Goal: Navigation & Orientation: Find specific page/section

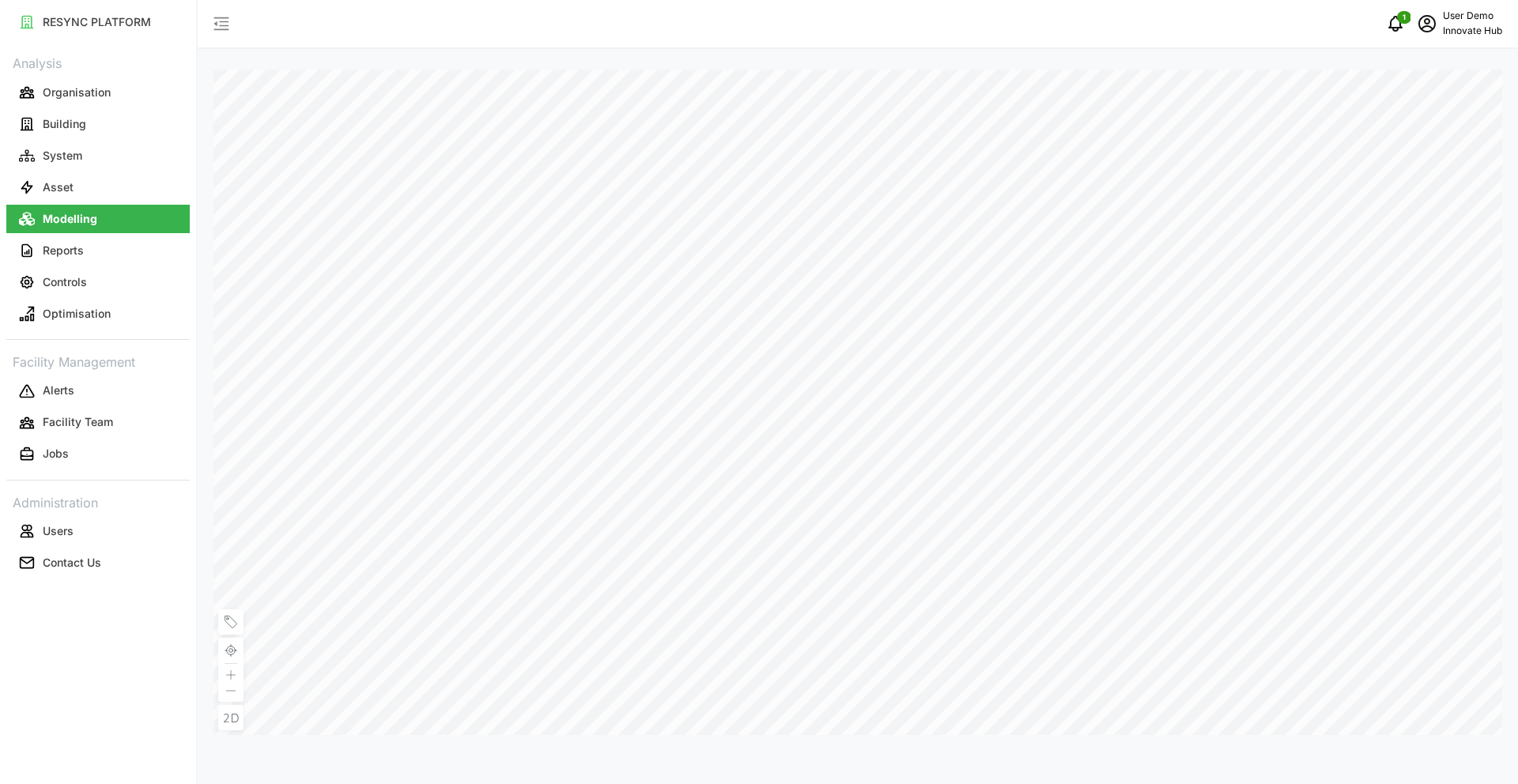
click at [135, 180] on button "Asset" at bounding box center [98, 187] width 184 height 29
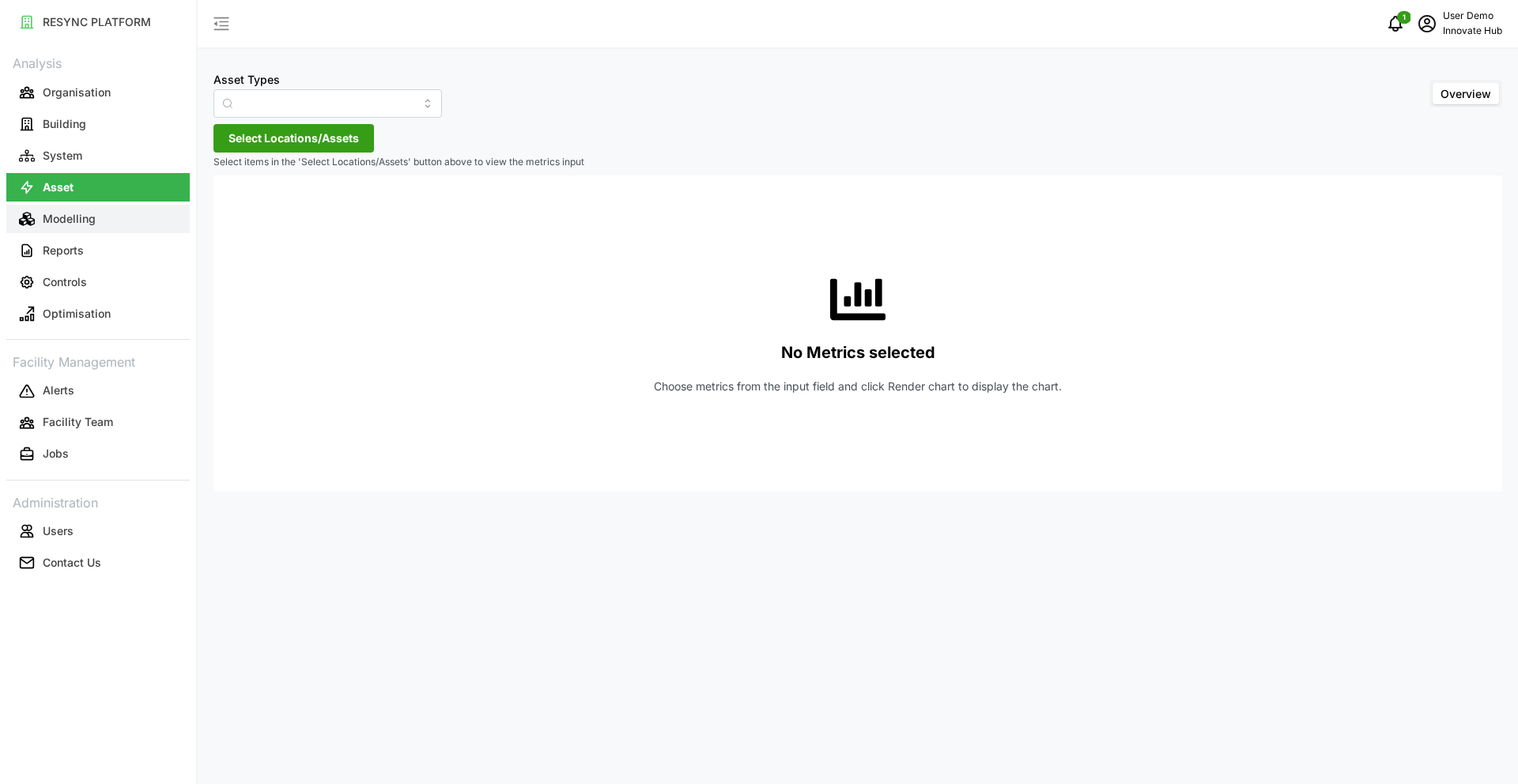
click at [145, 208] on button "Modelling" at bounding box center [98, 219] width 184 height 29
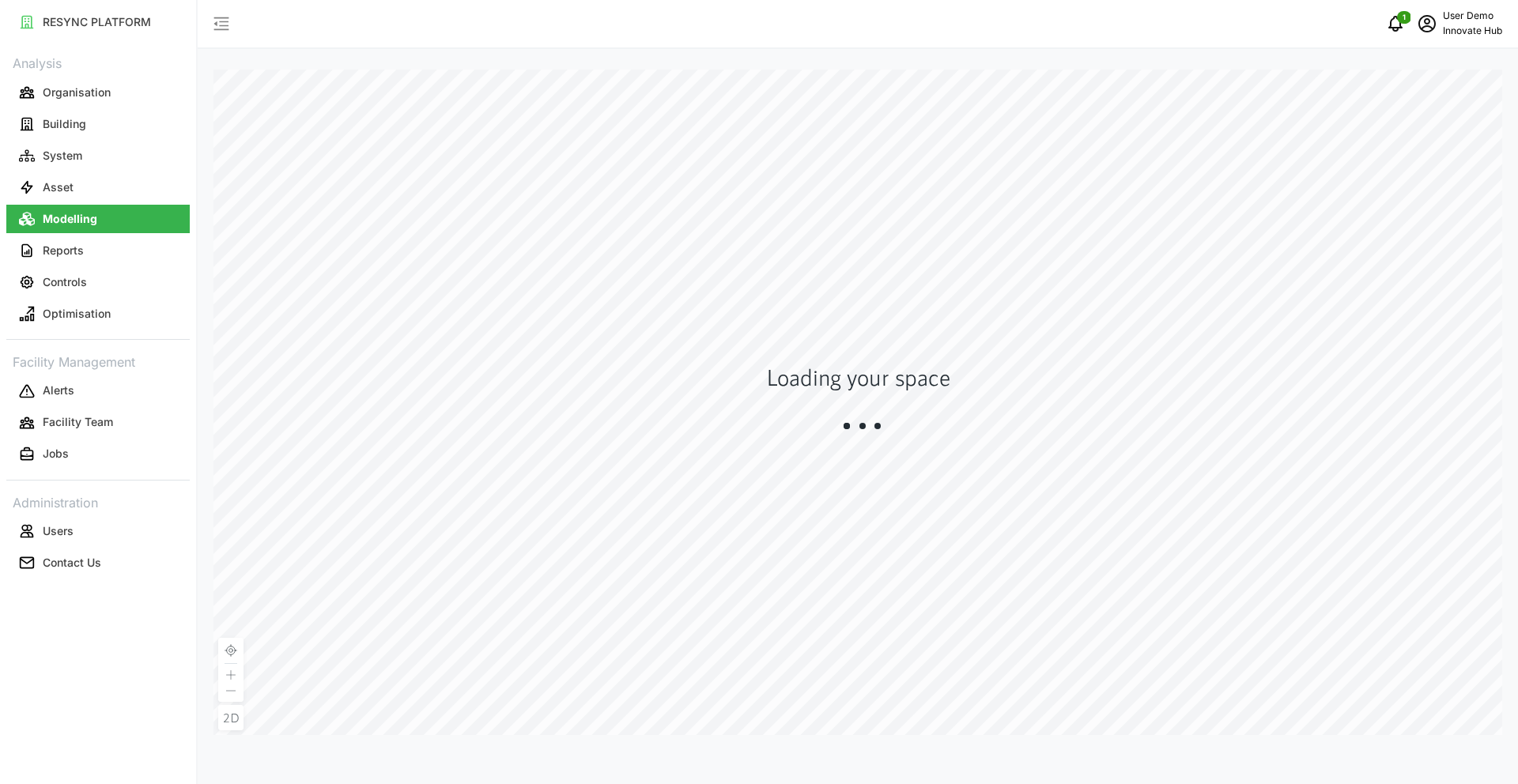
click at [131, 139] on link "System" at bounding box center [98, 155] width 184 height 31
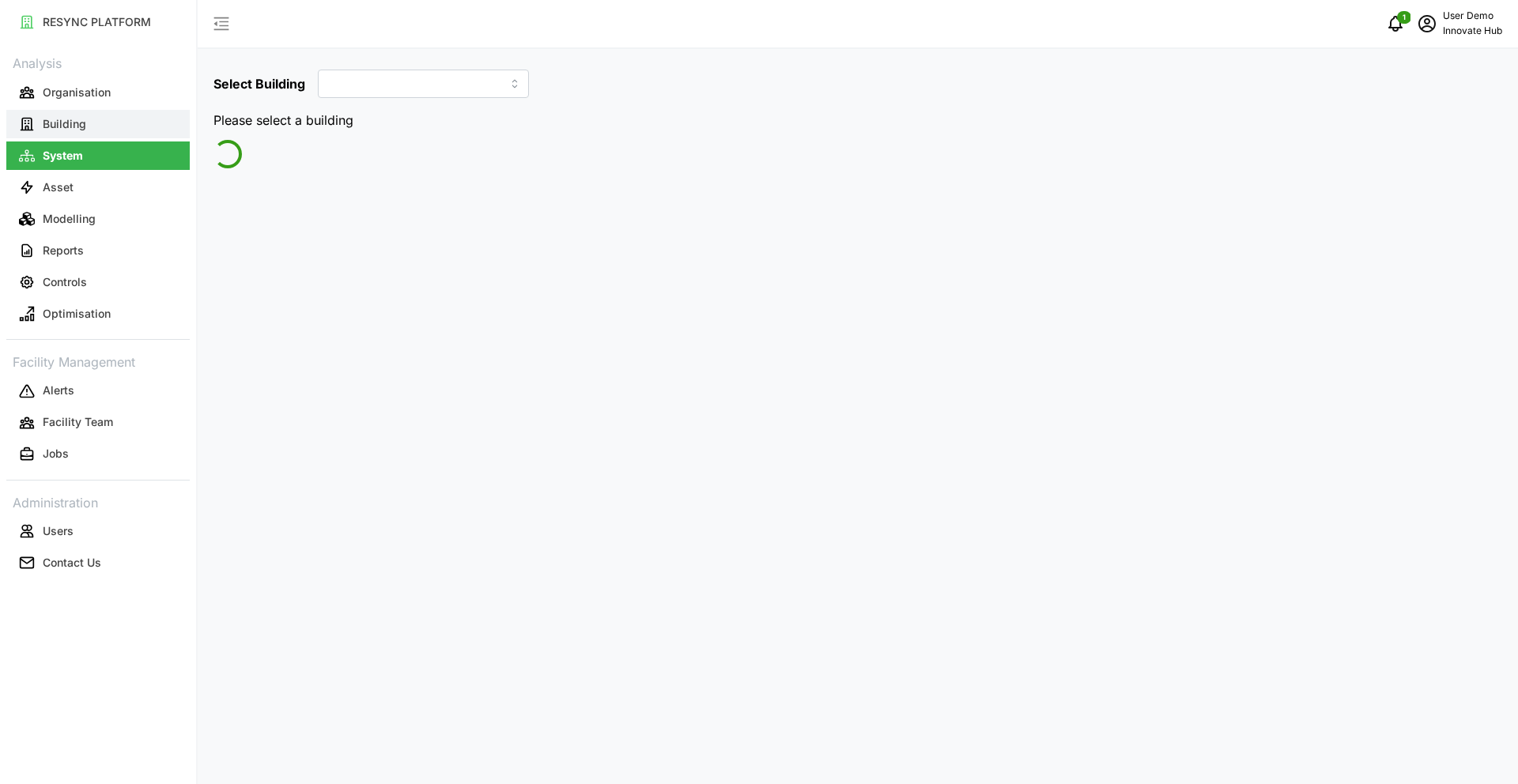
click at [120, 117] on button "Building" at bounding box center [98, 124] width 184 height 29
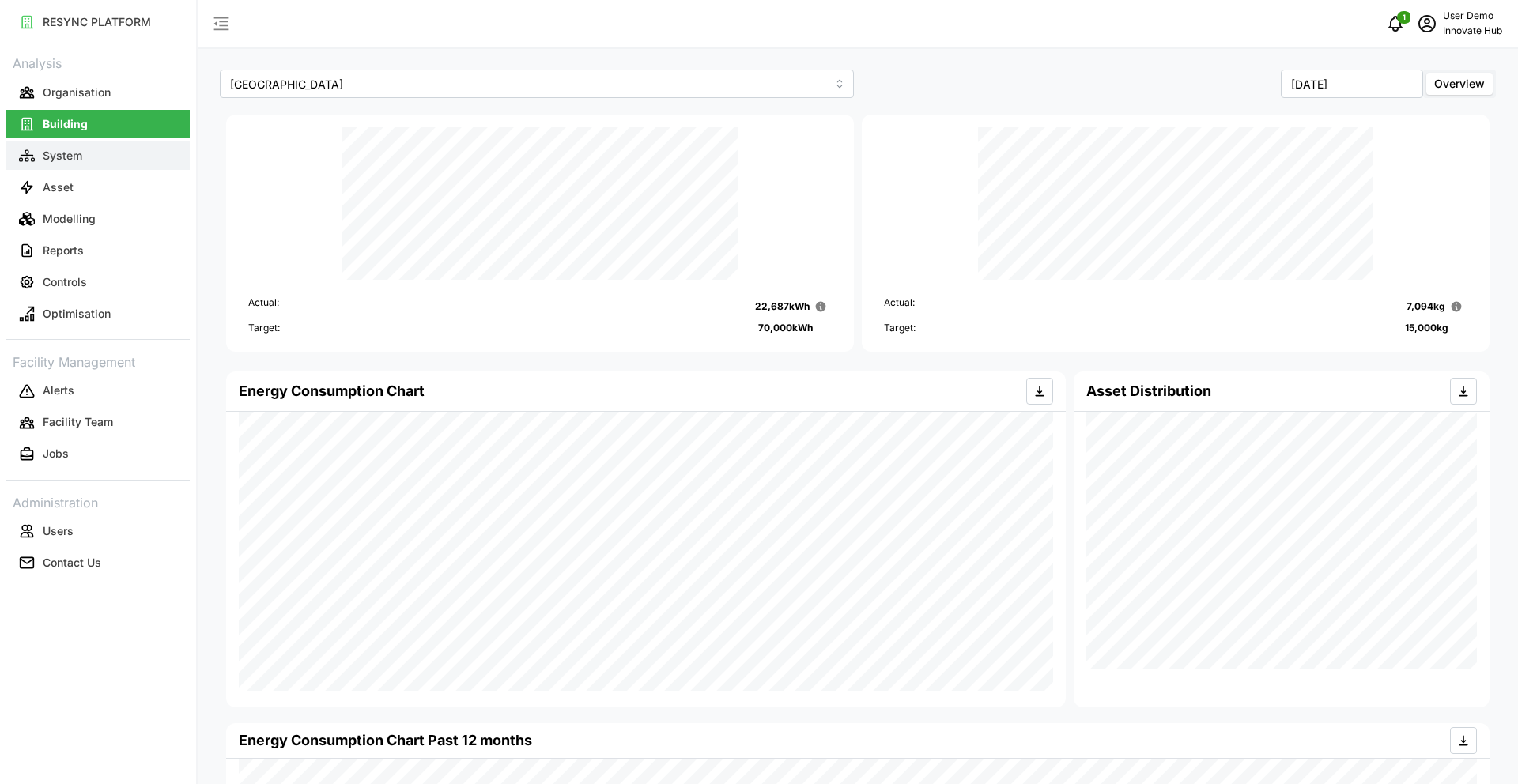
click at [91, 156] on button "System" at bounding box center [98, 155] width 184 height 29
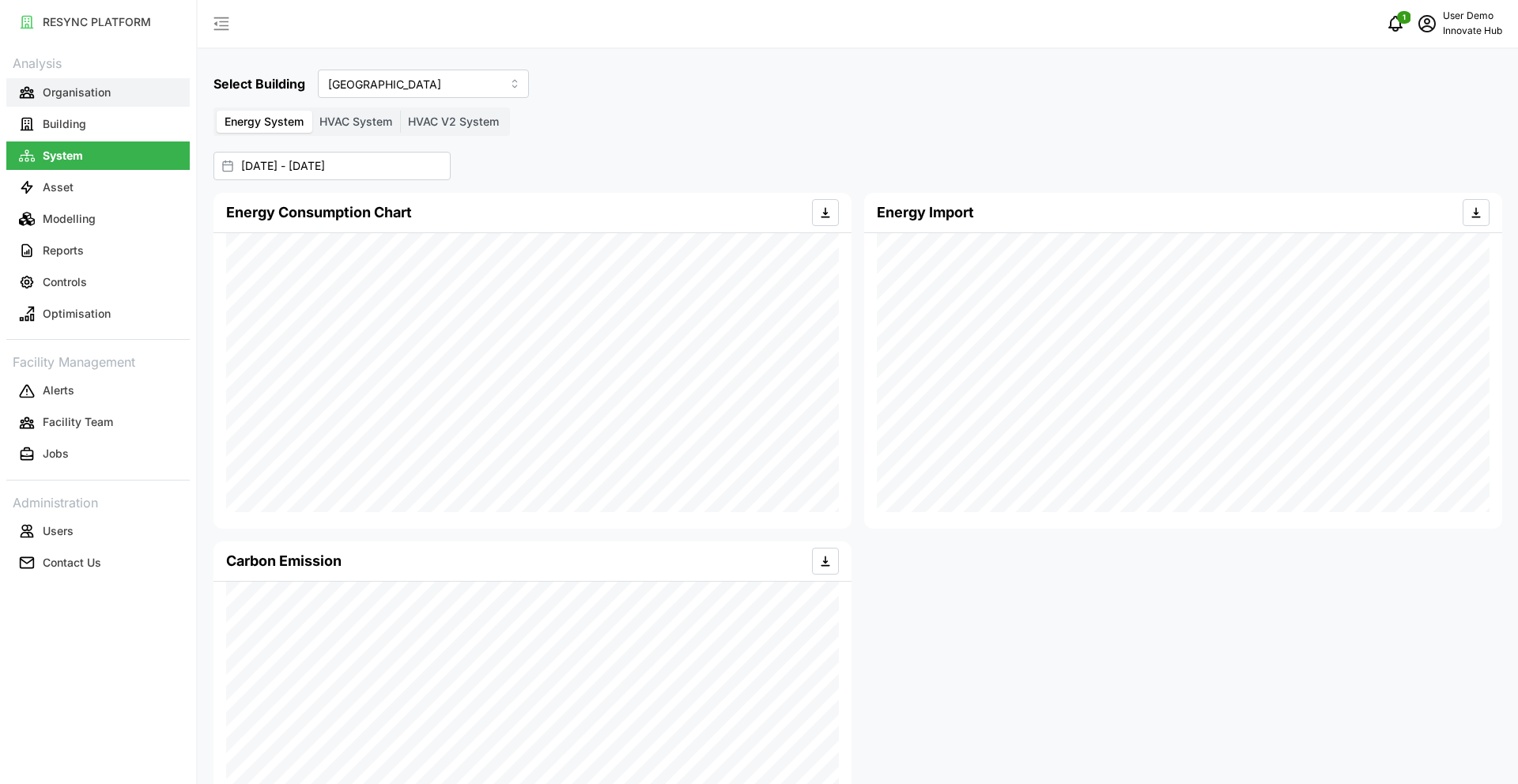
click at [109, 102] on button "Organisation" at bounding box center [98, 92] width 184 height 29
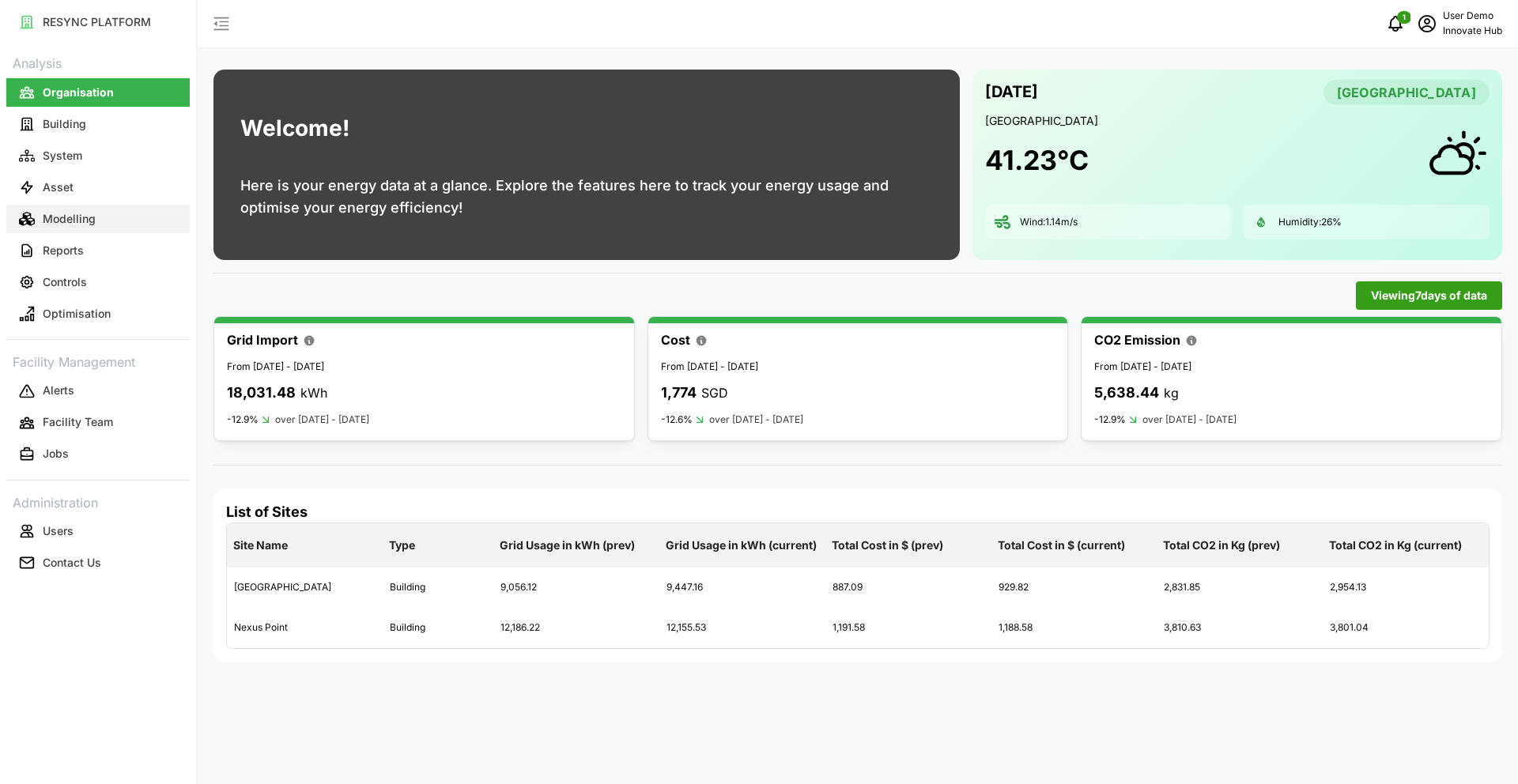
click at [103, 219] on button "Modelling" at bounding box center [98, 219] width 184 height 29
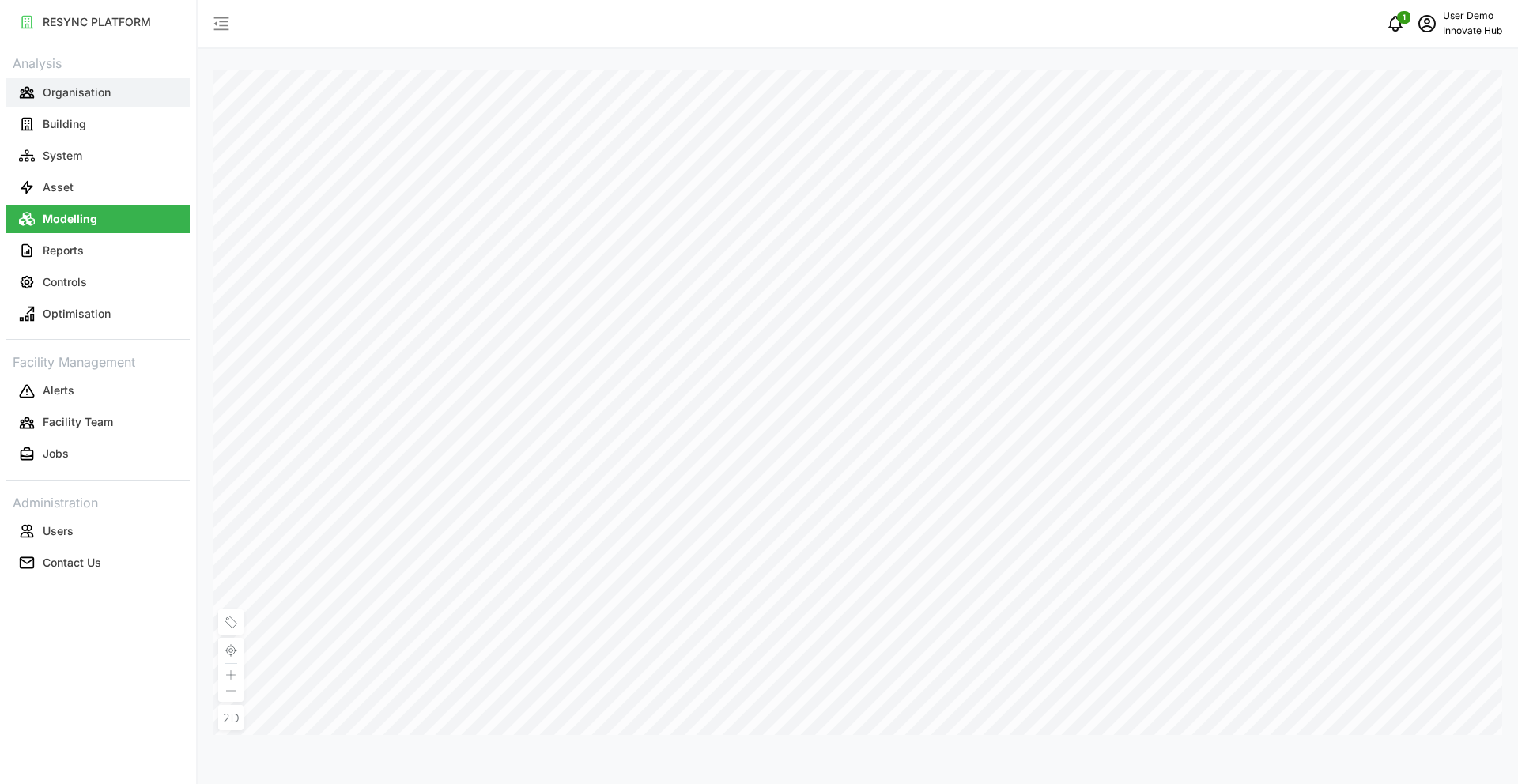
click at [96, 99] on p "Organisation" at bounding box center [77, 92] width 68 height 16
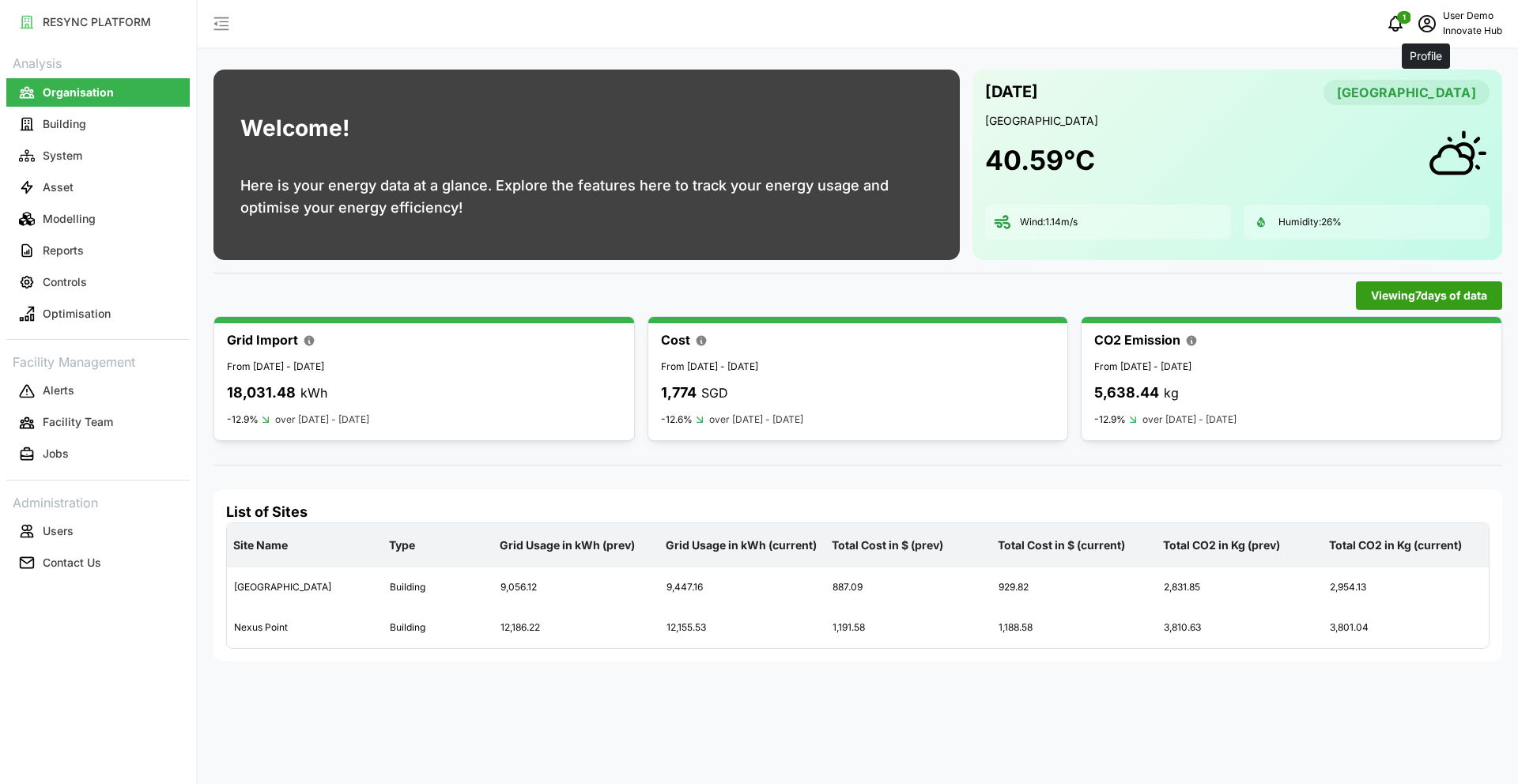
click at [1437, 31] on span "schedule" at bounding box center [1427, 23] width 30 height 30
click at [1432, 122] on div "Logout" at bounding box center [1445, 119] width 113 height 18
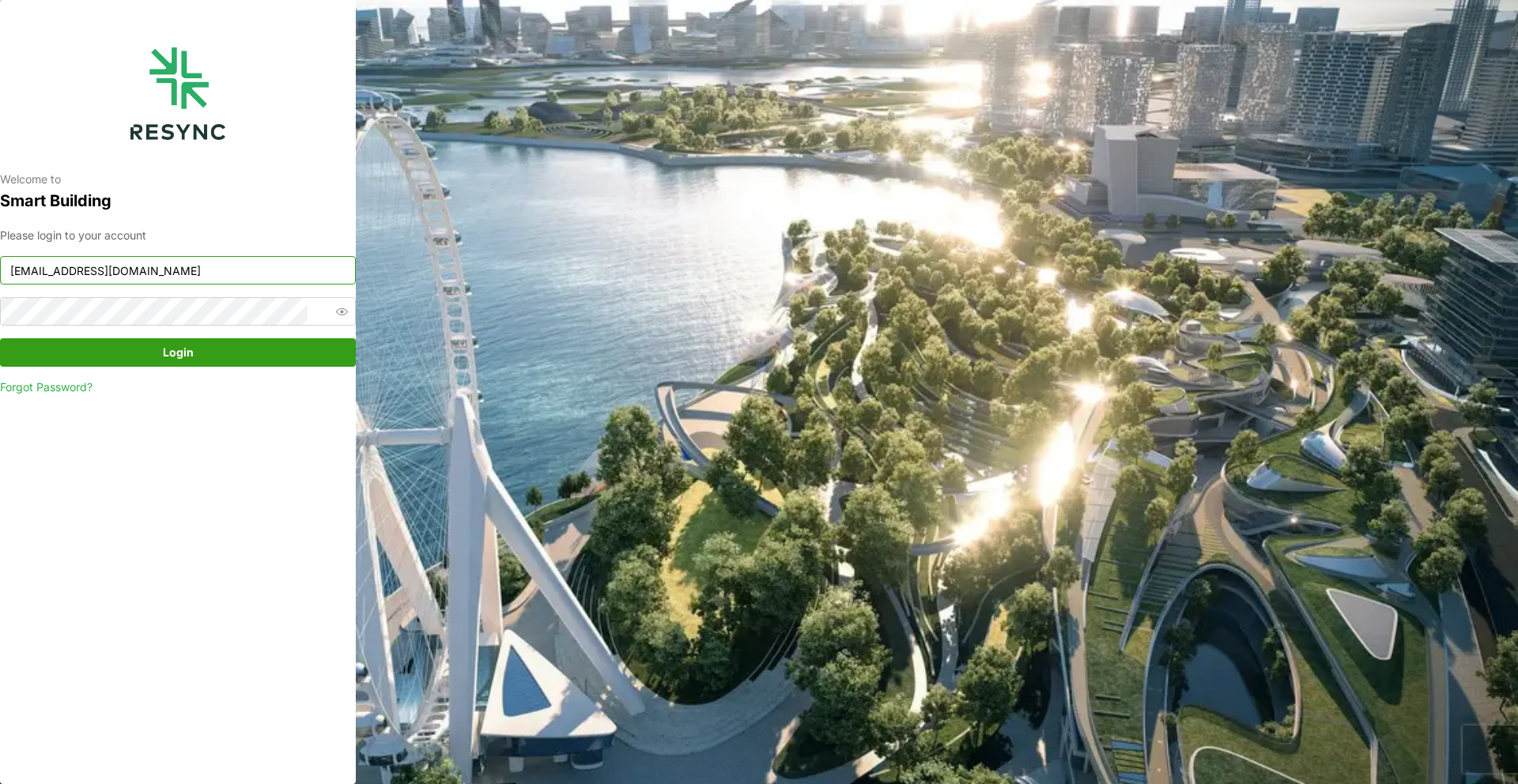
click at [227, 280] on input "[EMAIL_ADDRESS][DOMAIN_NAME]" at bounding box center [177, 270] width 356 height 29
type input "admin@sdc.com"
click at [197, 342] on span "Login" at bounding box center [177, 352] width 326 height 27
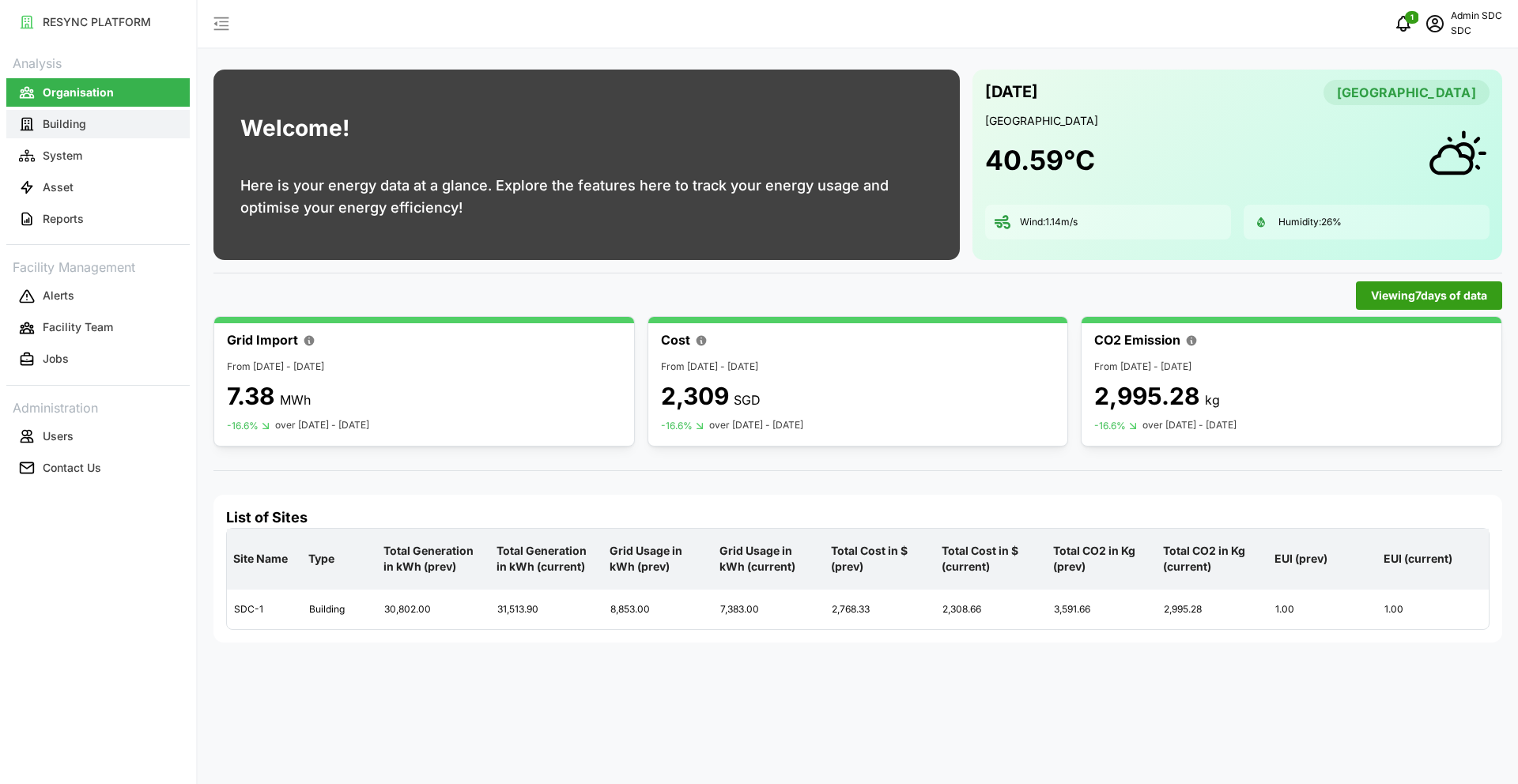
click at [69, 134] on button "Building" at bounding box center [98, 124] width 184 height 29
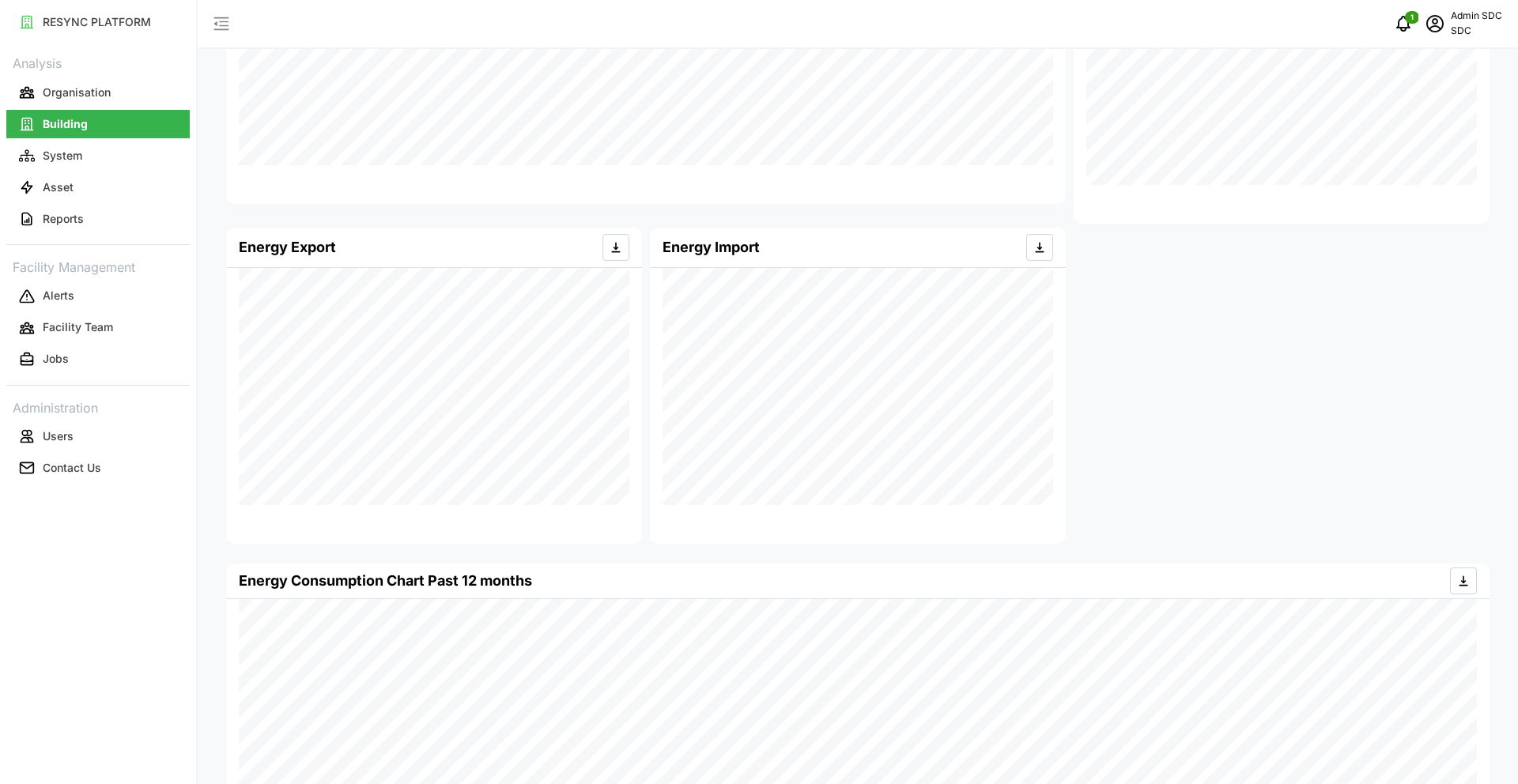
scroll to position [488, 0]
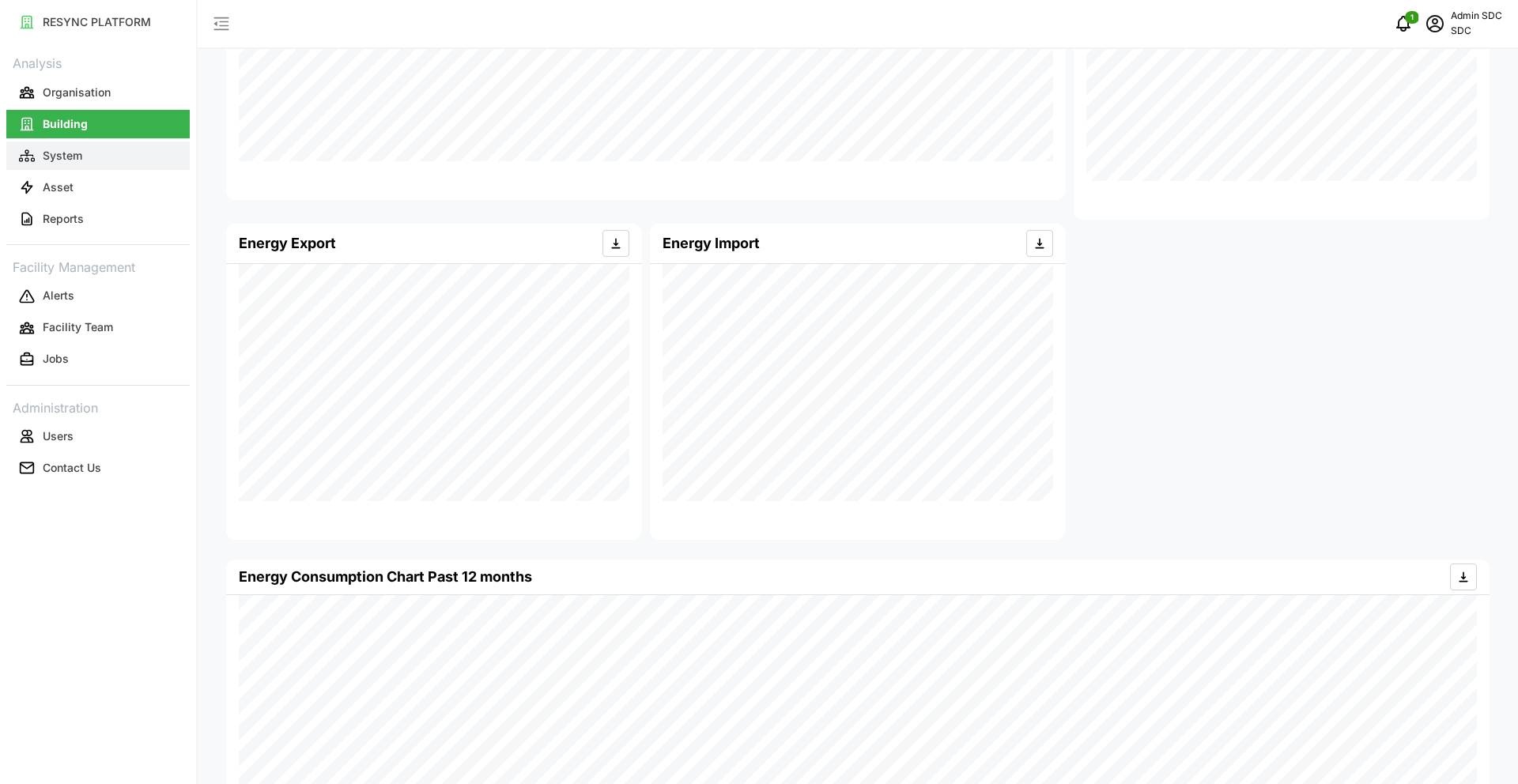
click at [103, 156] on button "System" at bounding box center [98, 155] width 184 height 29
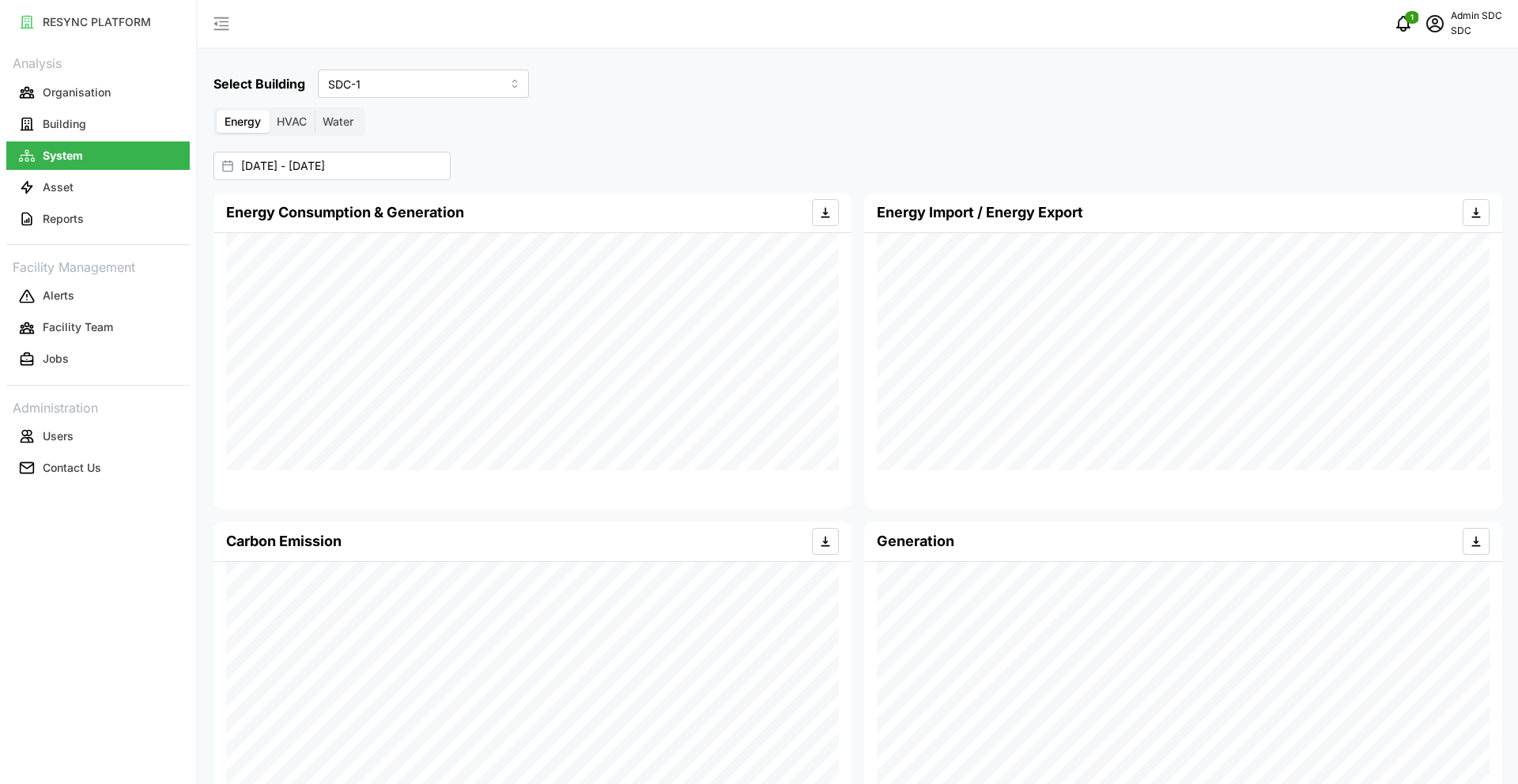
click at [1452, 33] on p "SDC" at bounding box center [1476, 31] width 52 height 15
click at [1423, 111] on div "Logout" at bounding box center [1445, 119] width 113 height 18
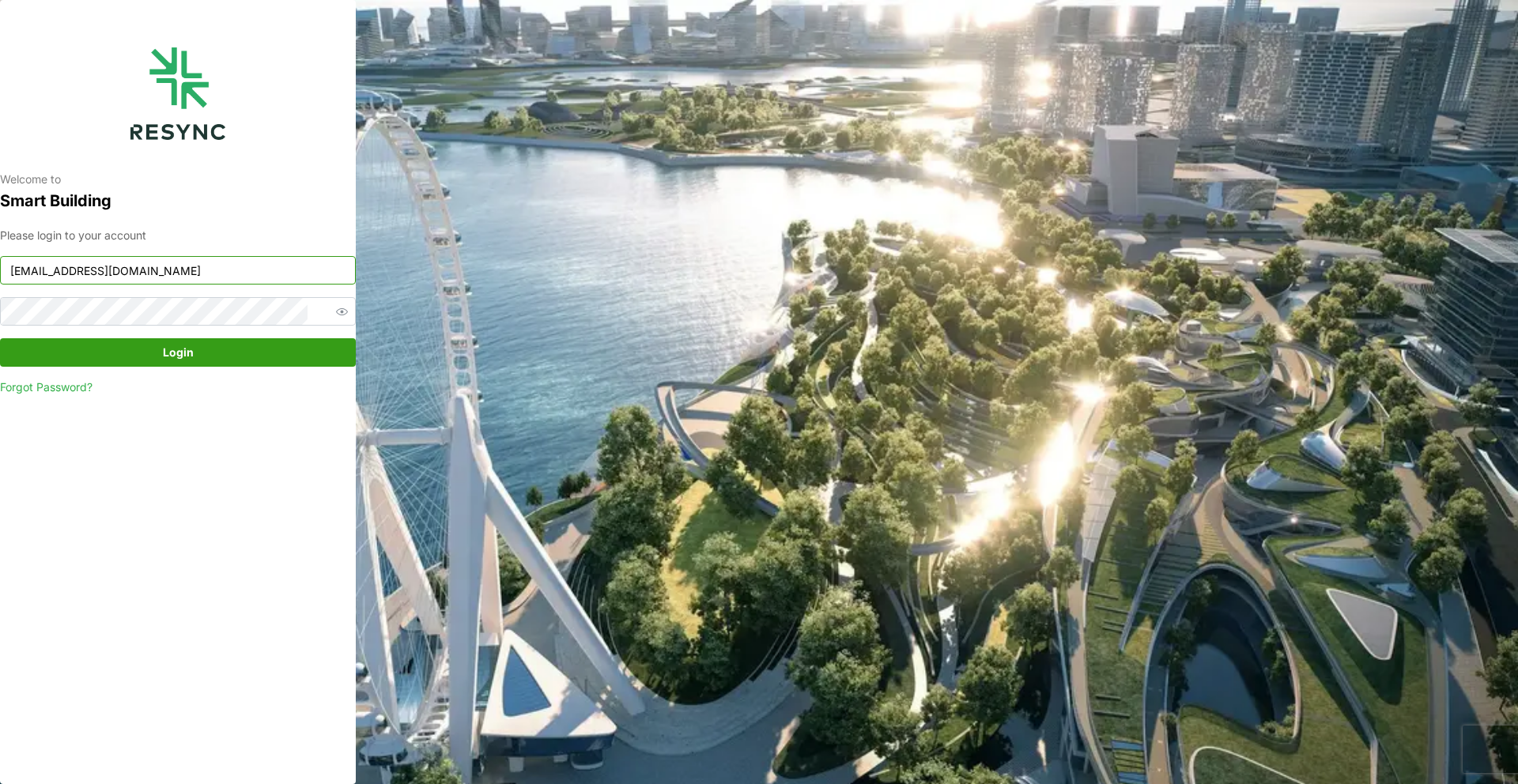
click at [155, 277] on input "[EMAIL_ADDRESS][DOMAIN_NAME]" at bounding box center [177, 270] width 356 height 29
type input "demo_user@resynctech.com"
click at [178, 354] on span "Login" at bounding box center [177, 352] width 30 height 27
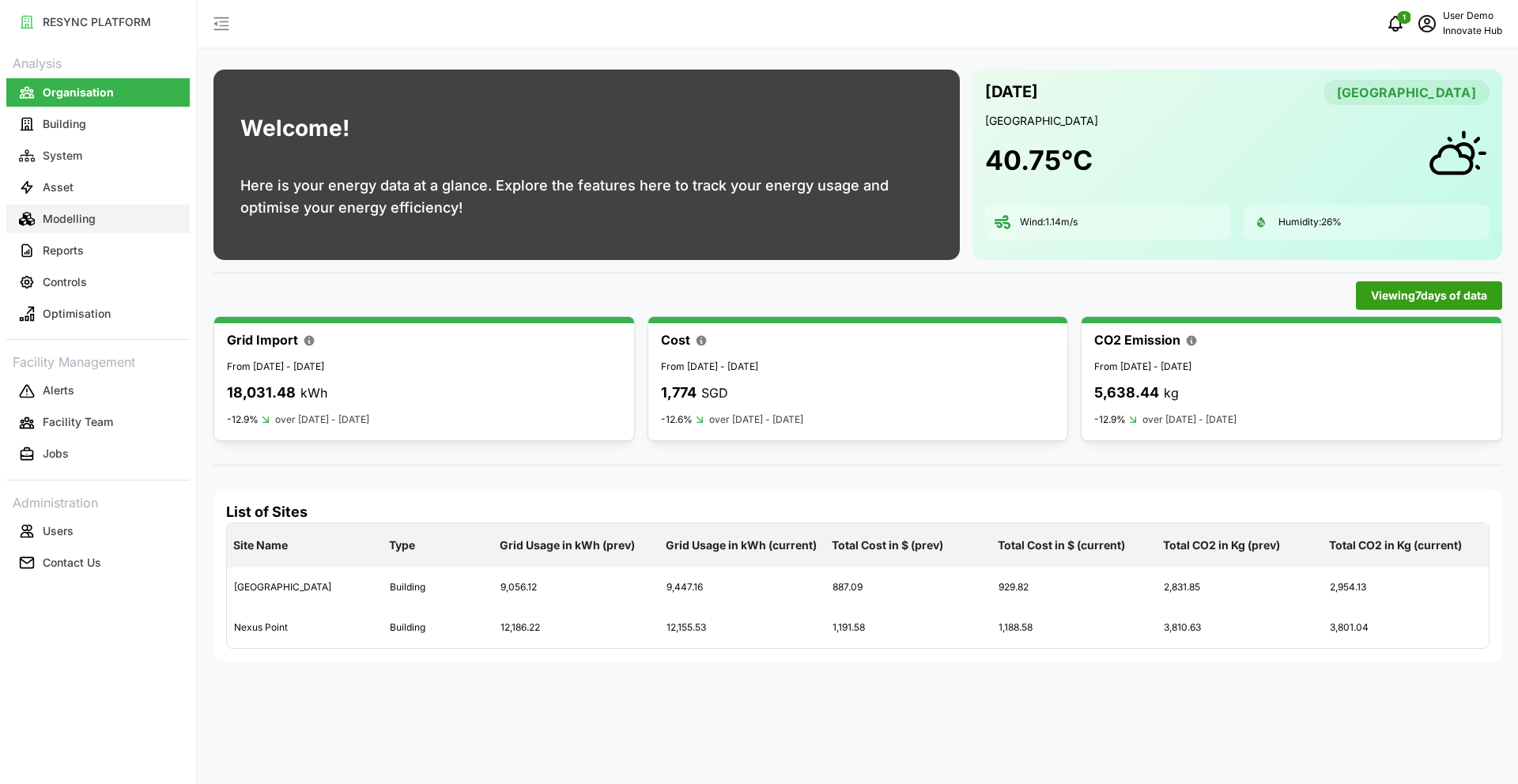
click at [87, 220] on p "Modelling" at bounding box center [68, 218] width 53 height 16
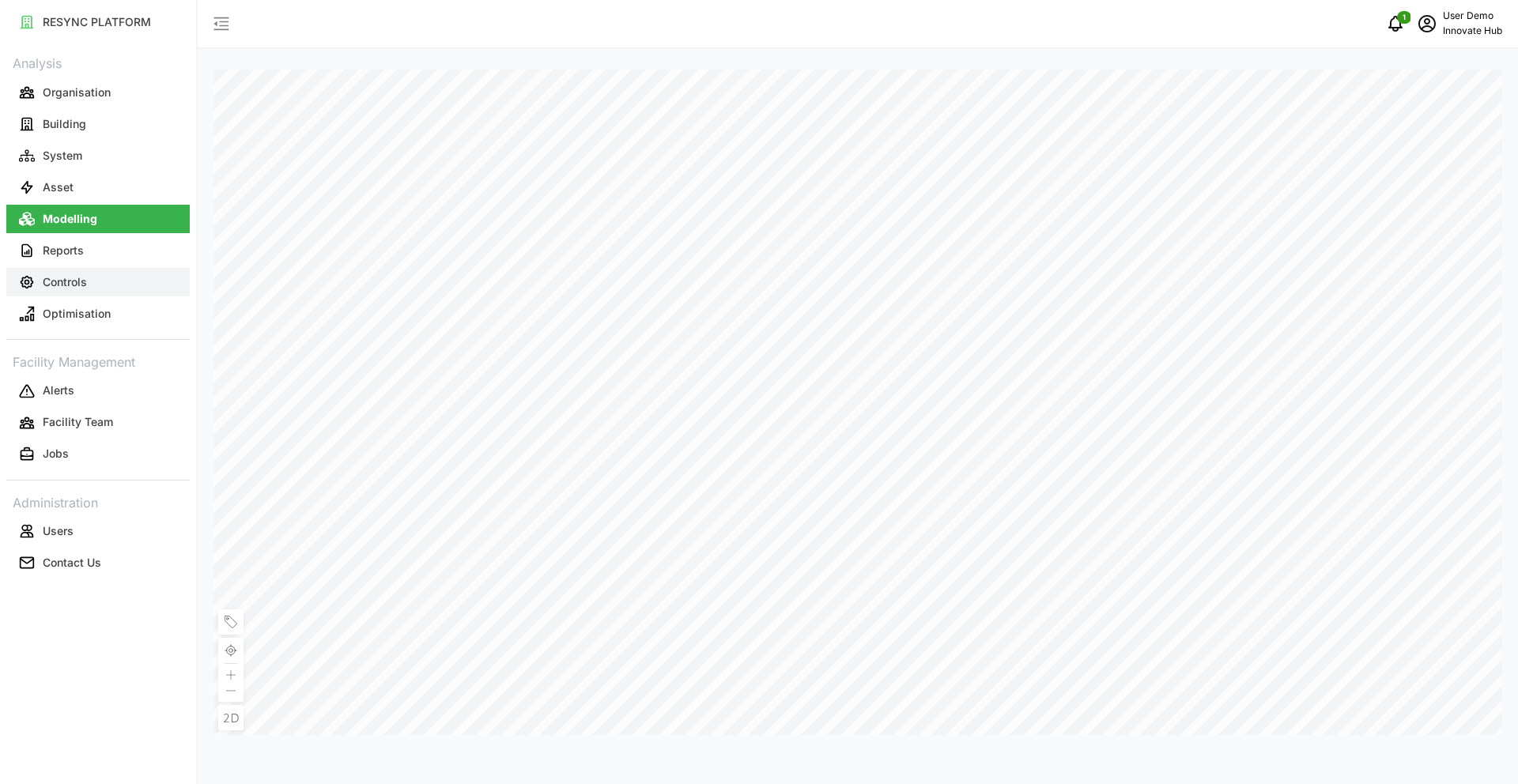
click at [108, 295] on button "Controls" at bounding box center [98, 282] width 184 height 29
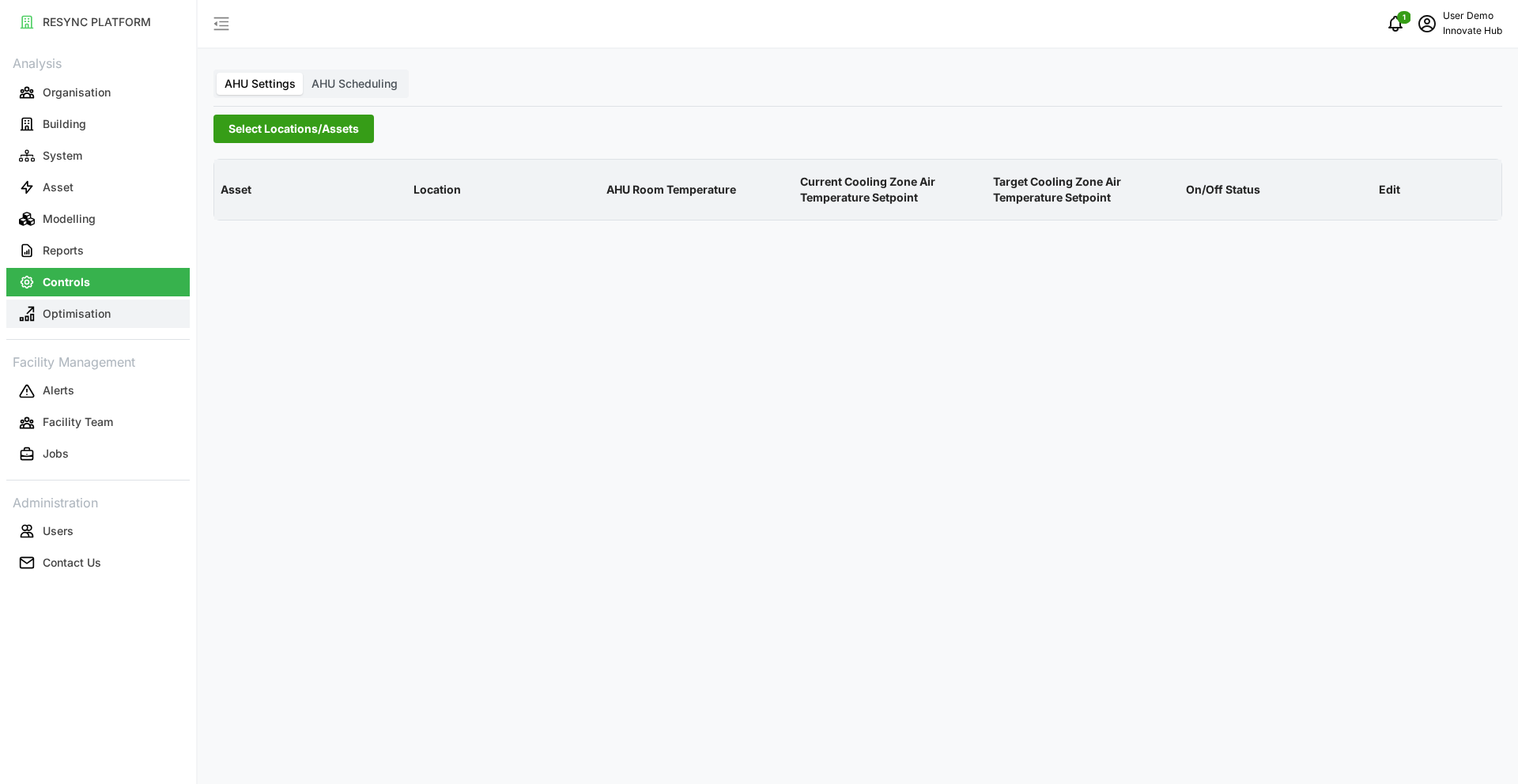
click at [107, 308] on p "Optimisation" at bounding box center [77, 313] width 68 height 16
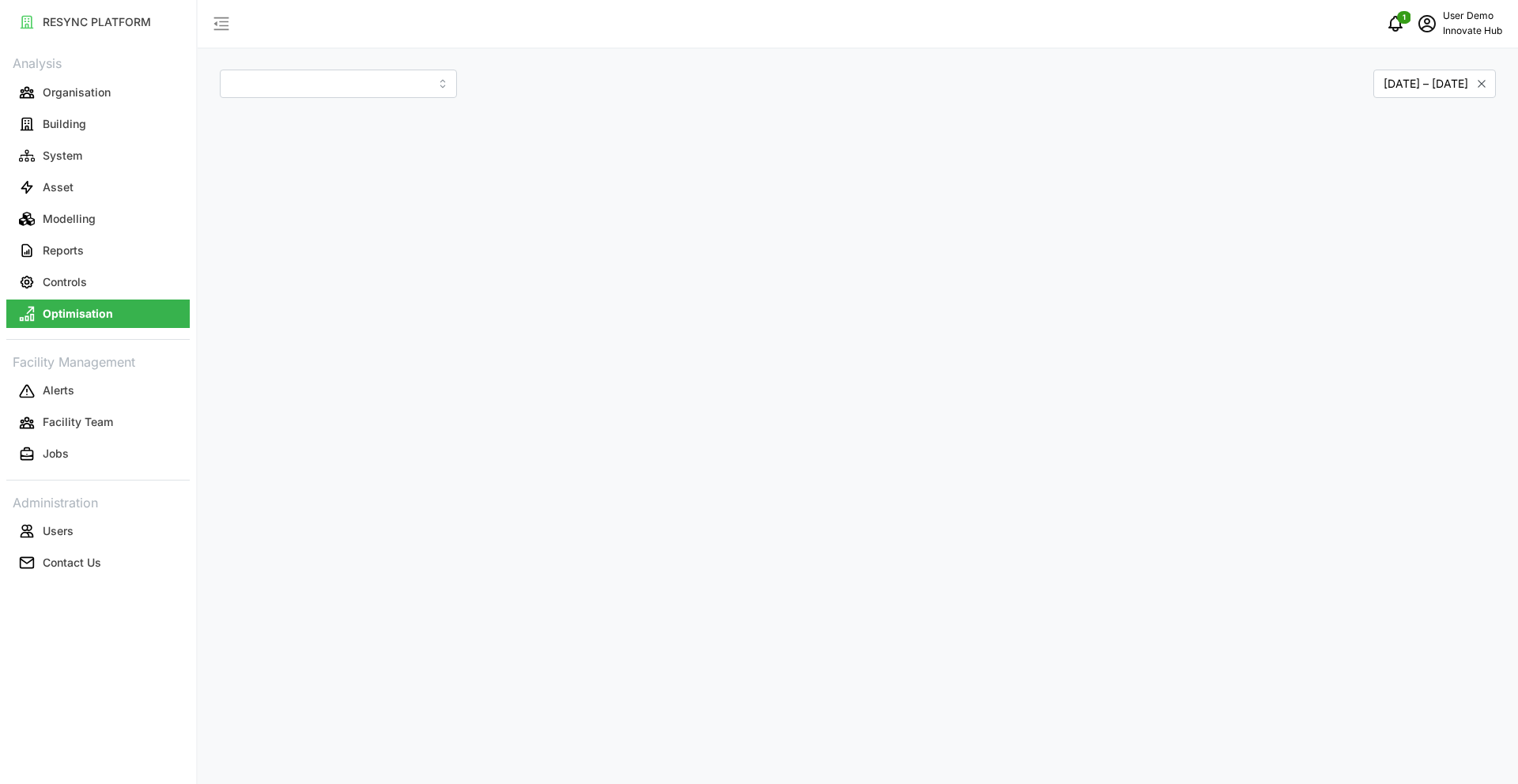
type input "[GEOGRAPHIC_DATA]"
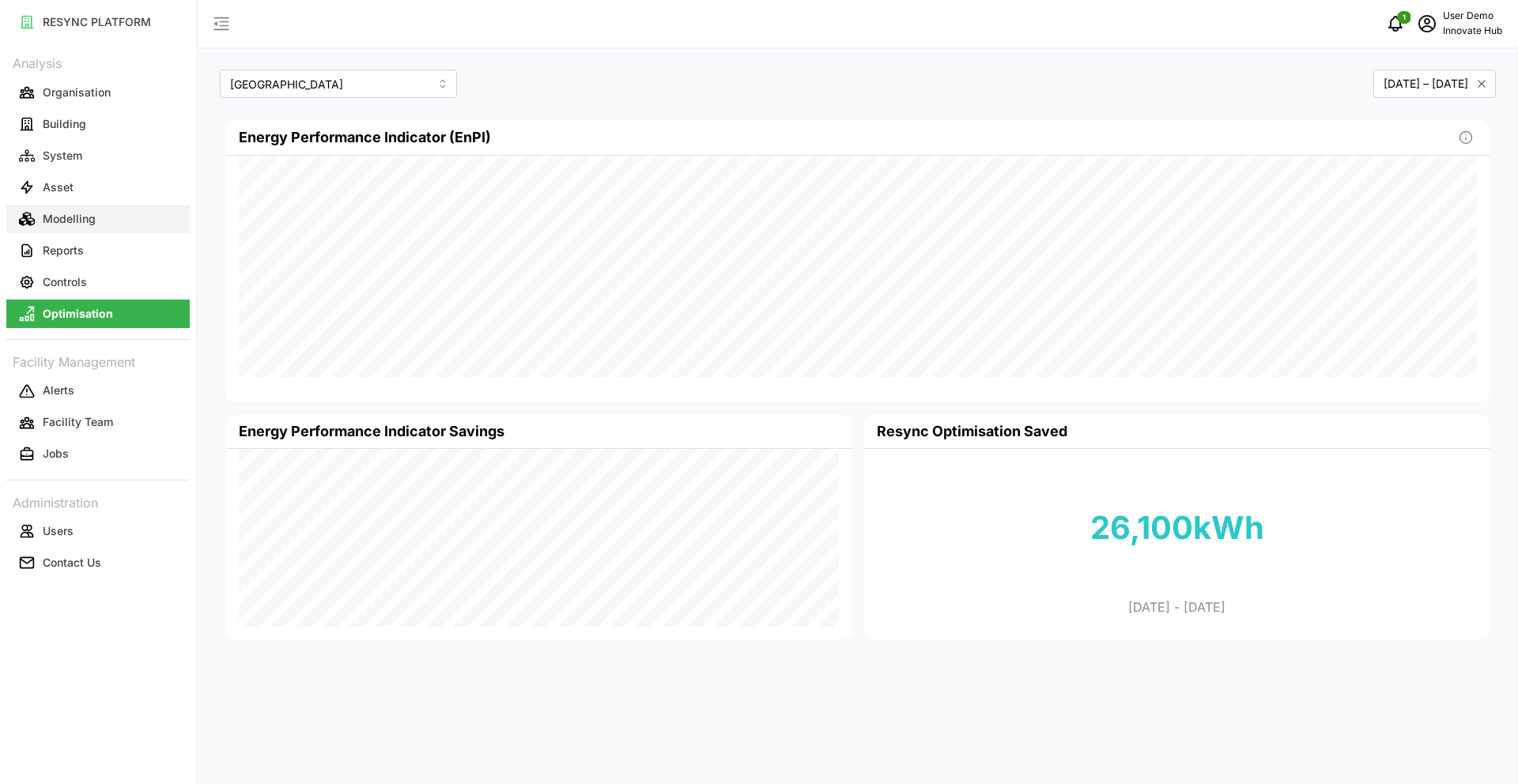
click at [90, 223] on p "Modelling" at bounding box center [68, 218] width 53 height 16
